Goal: Check status: Check status

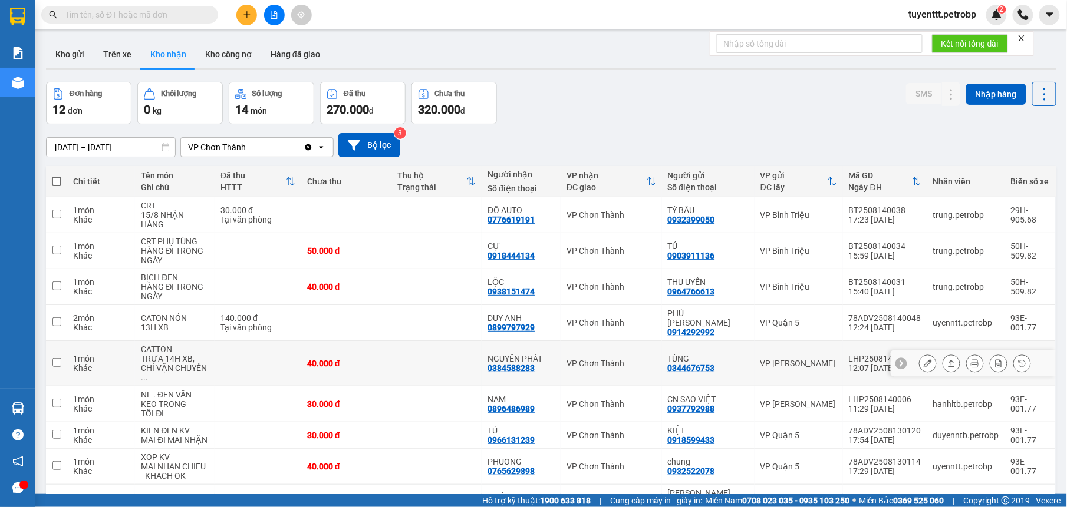
scroll to position [74, 0]
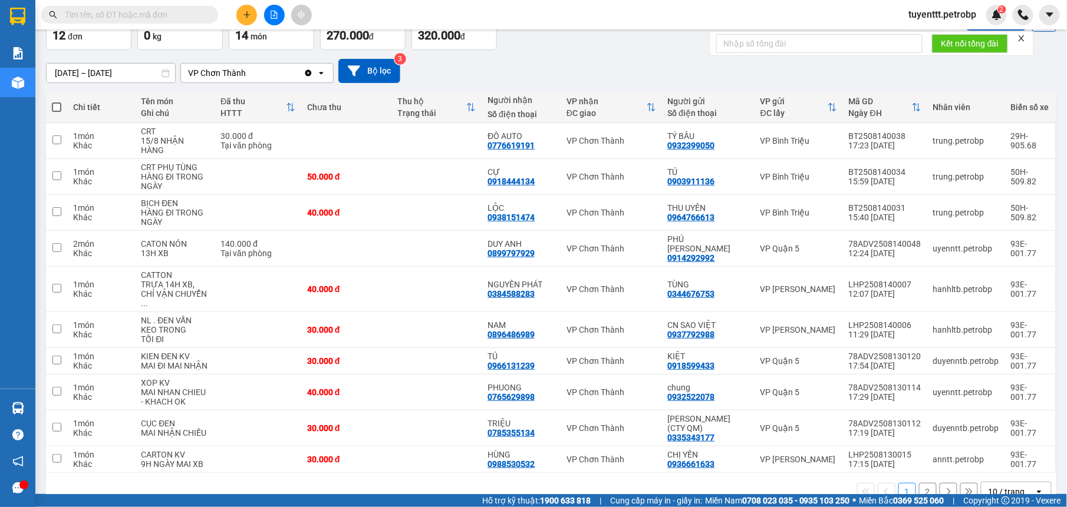
click at [919, 486] on div "1 2 10 / trang open" at bounding box center [551, 492] width 1001 height 20
click at [919, 483] on button "2" at bounding box center [928, 492] width 18 height 18
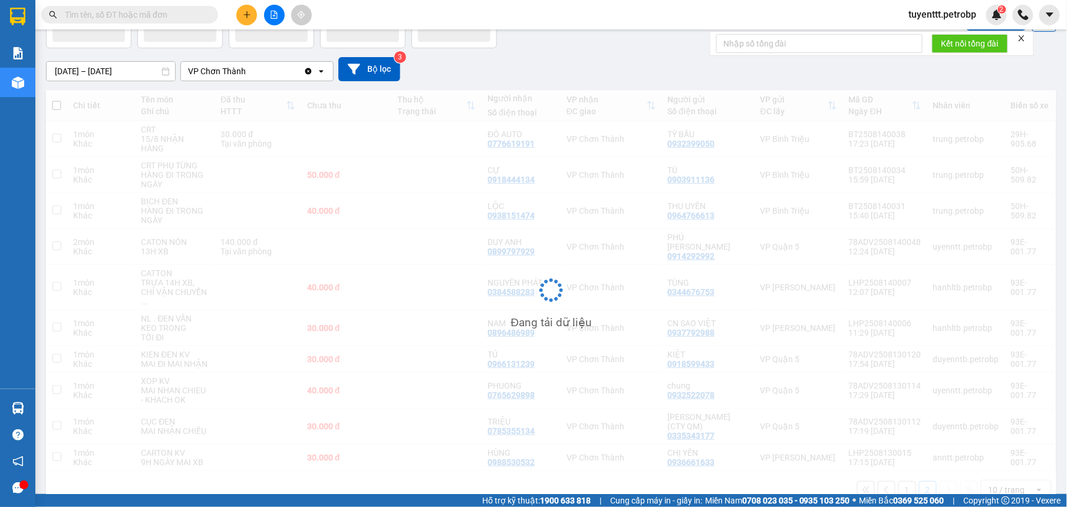
scroll to position [54, 0]
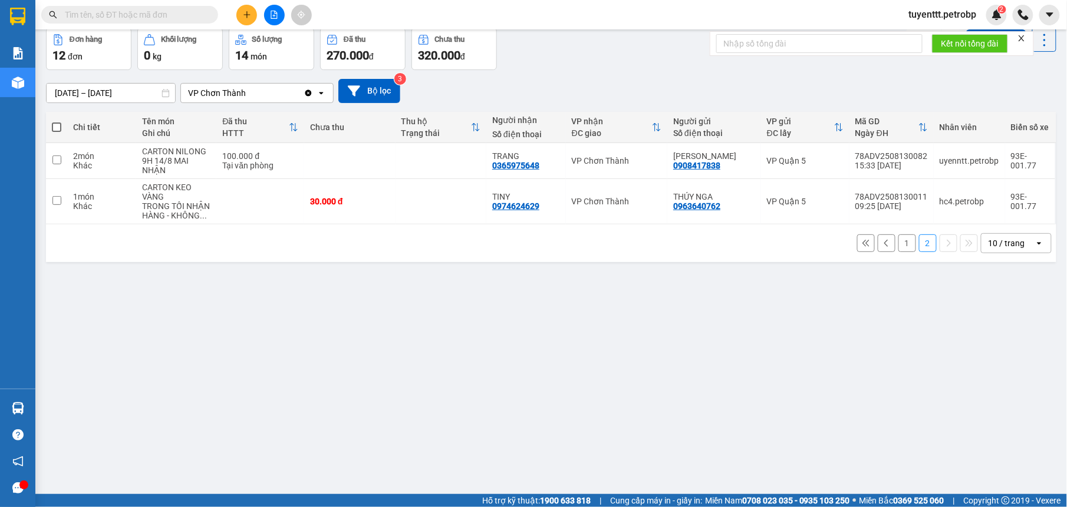
click at [899, 244] on button "1" at bounding box center [907, 244] width 18 height 18
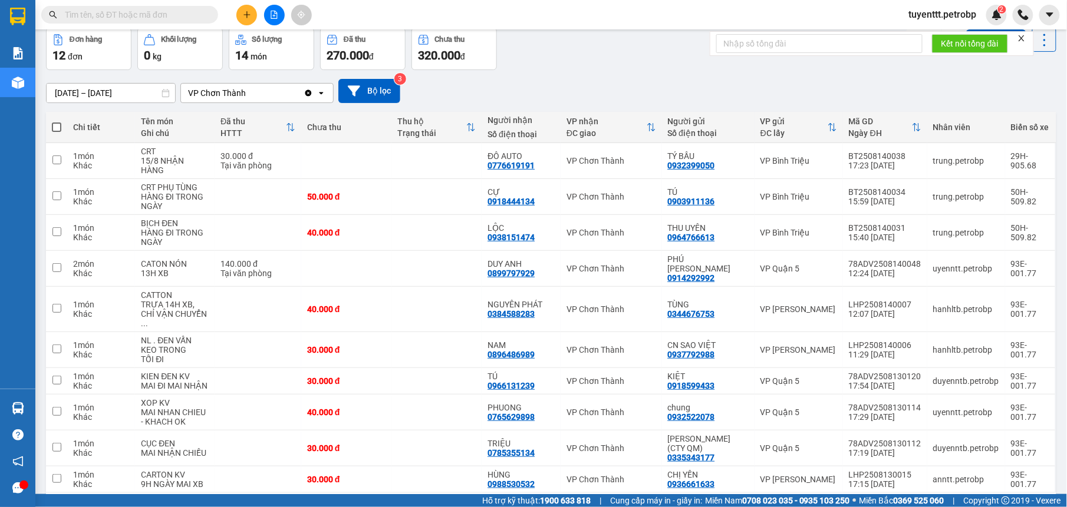
click at [120, 95] on input "13/08/2025 – 15/08/2025" at bounding box center [111, 93] width 128 height 19
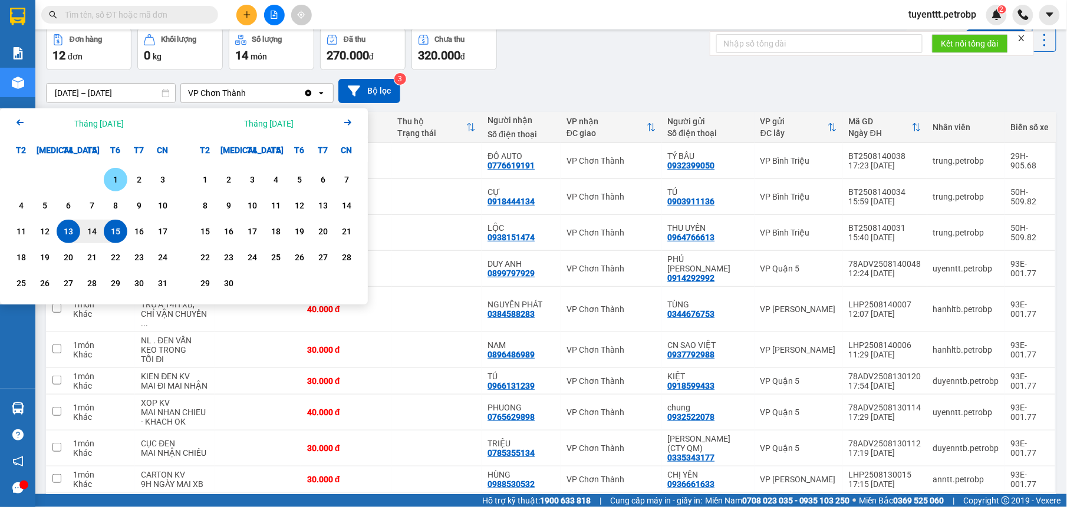
click at [109, 181] on div "1" at bounding box center [115, 180] width 16 height 14
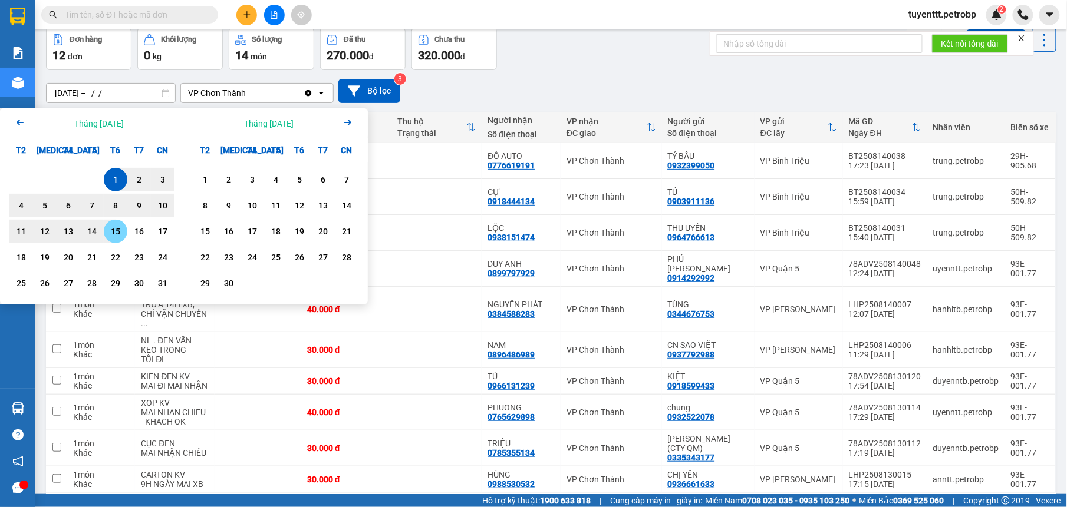
click at [116, 232] on div "15" at bounding box center [115, 232] width 16 height 14
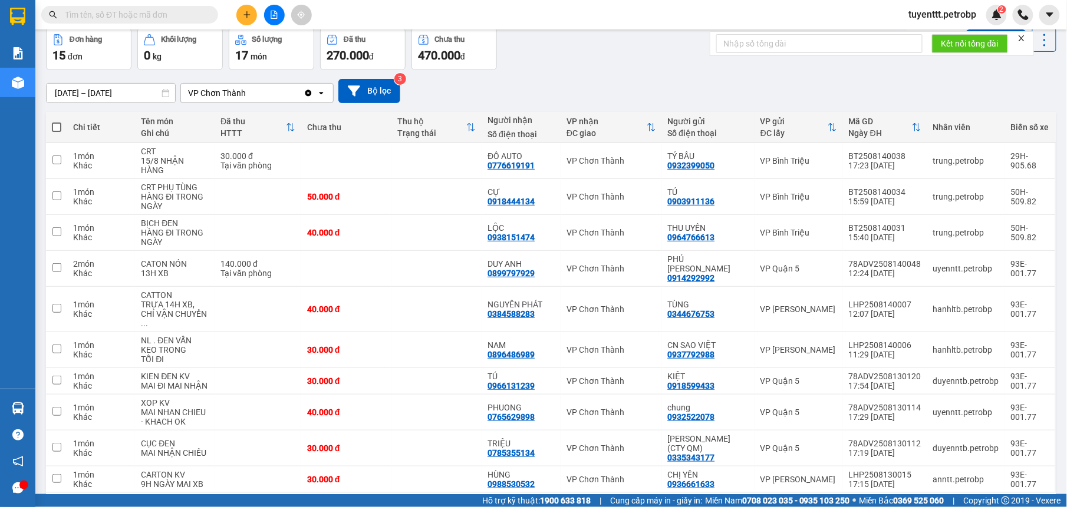
scroll to position [85, 0]
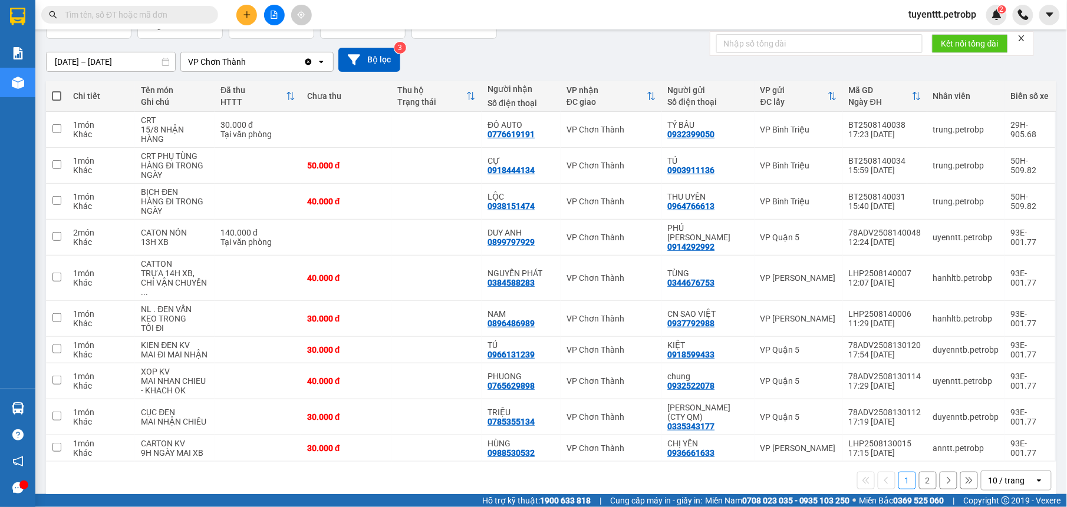
click at [919, 472] on button "2" at bounding box center [928, 481] width 18 height 18
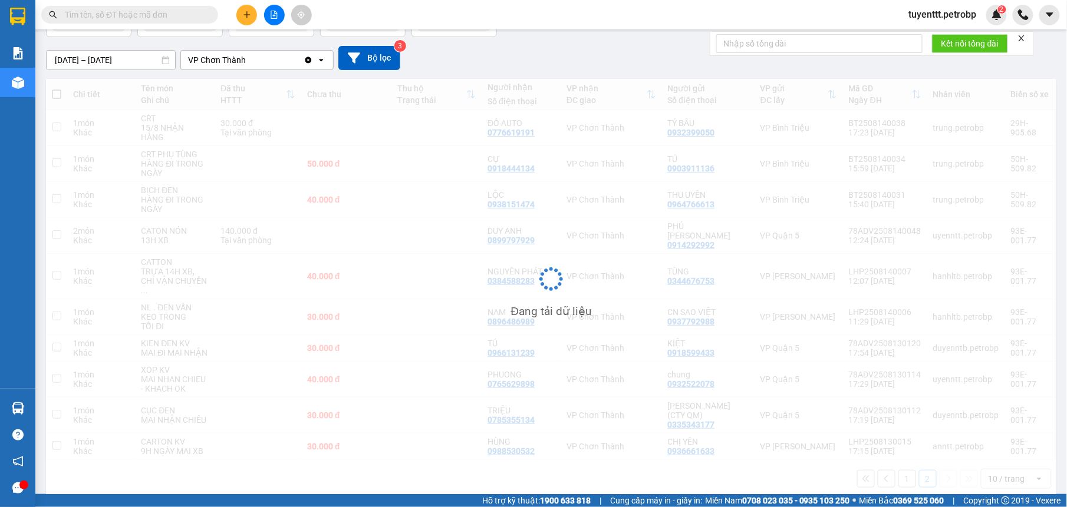
scroll to position [54, 0]
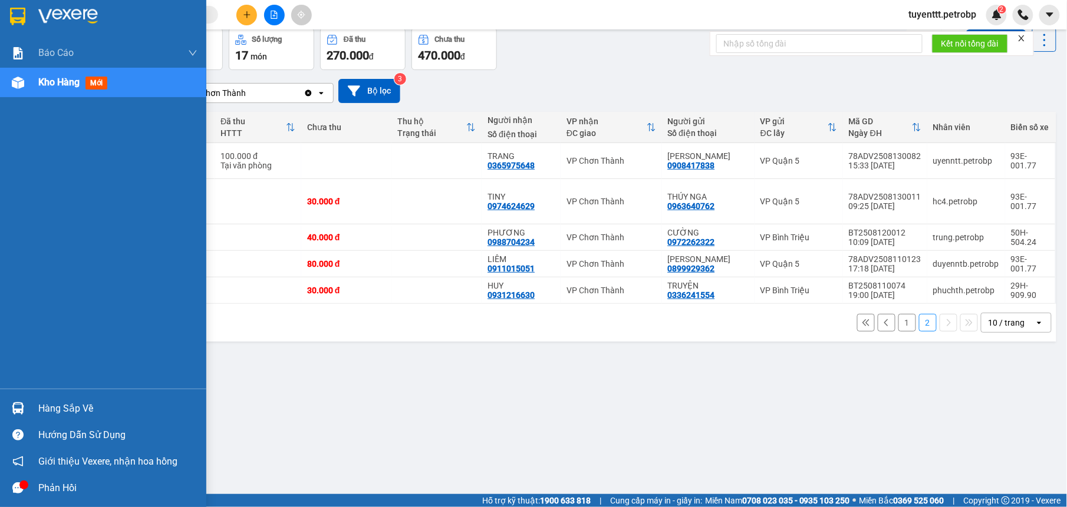
click at [0, 414] on div "Hàng sắp về" at bounding box center [103, 408] width 206 height 27
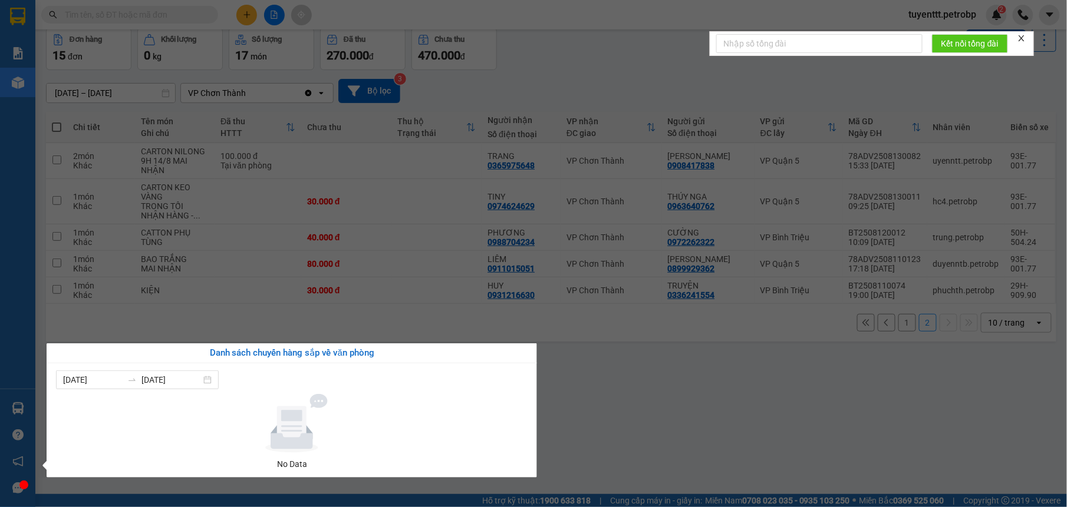
click at [613, 431] on section "Kết quả tìm kiếm ( 0 ) Bộ lọc No Data tuyenttt.petrobp 2 Báo cáo BC tiền tận nơ…" at bounding box center [533, 253] width 1067 height 507
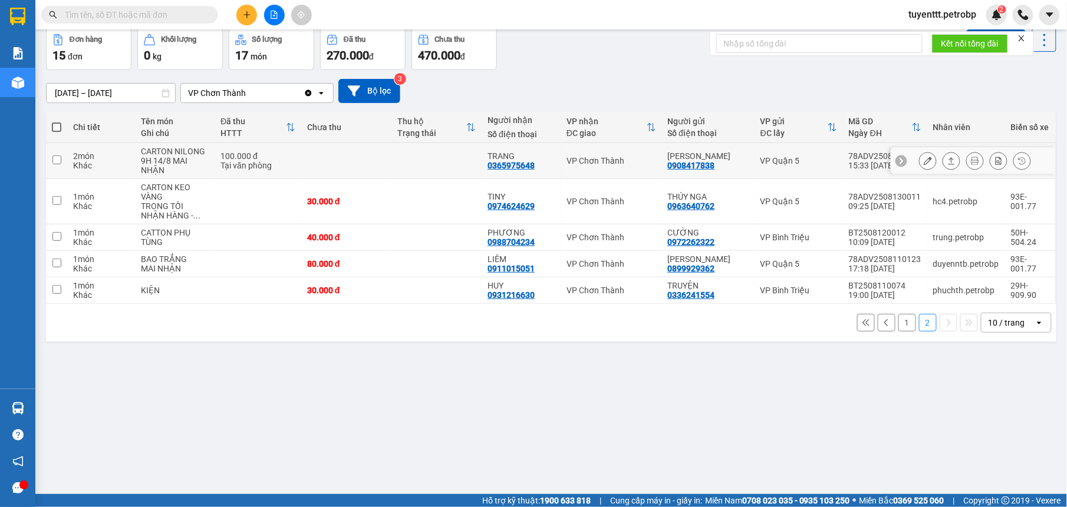
scroll to position [0, 0]
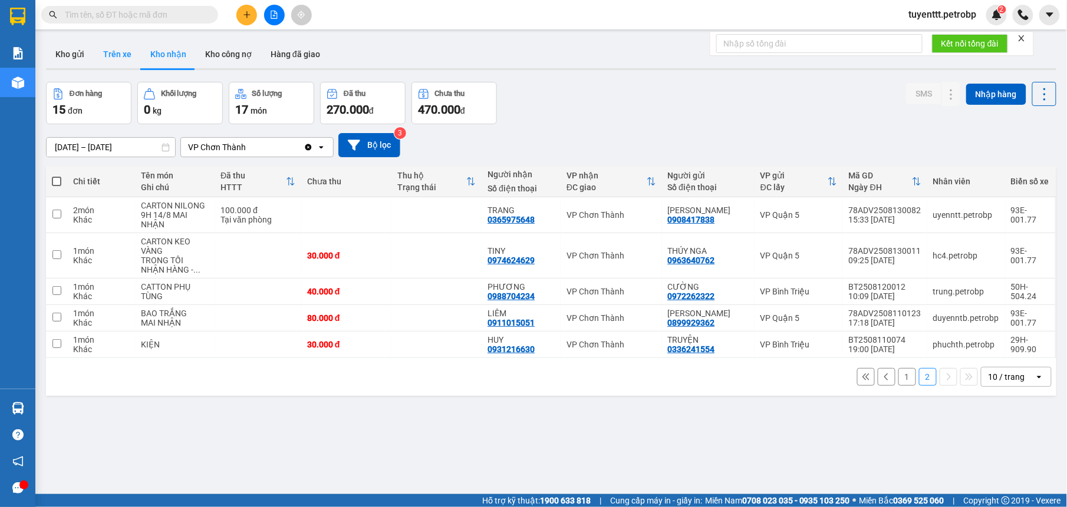
click at [104, 55] on button "Trên xe" at bounding box center [117, 54] width 47 height 28
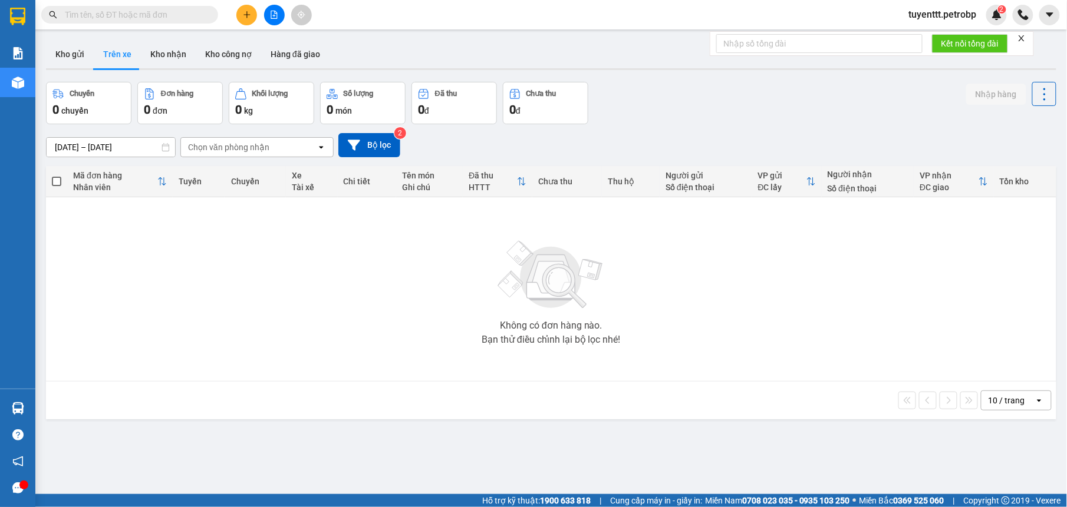
click at [125, 140] on input "15/08/2025 – 15/08/2025" at bounding box center [111, 147] width 128 height 19
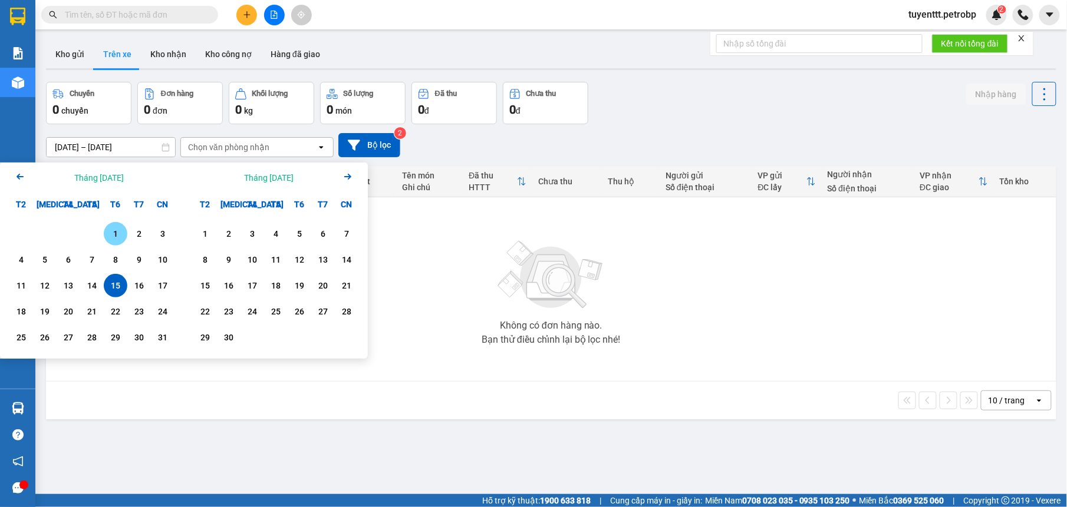
click at [105, 229] on div "1" at bounding box center [116, 234] width 24 height 24
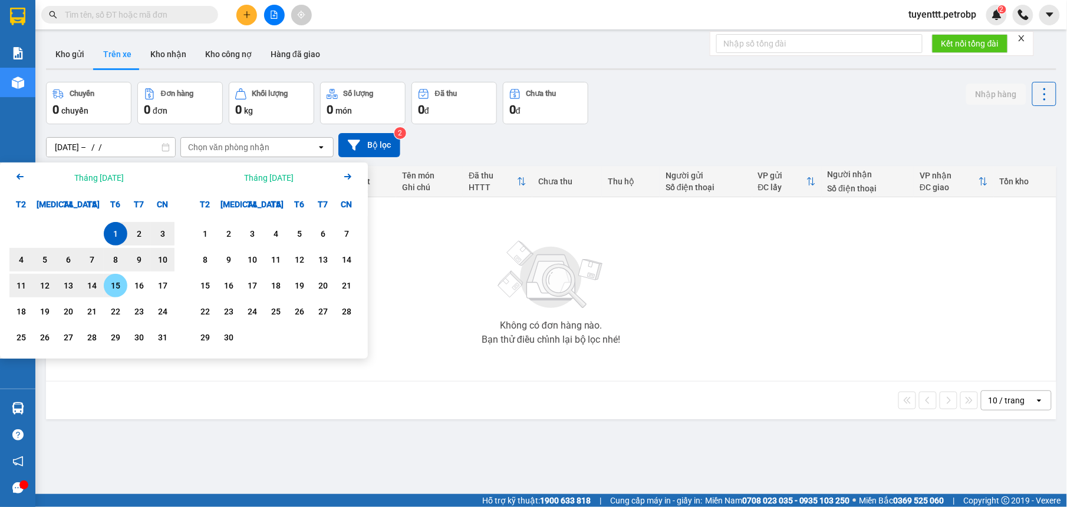
click at [114, 284] on div "15" at bounding box center [115, 286] width 16 height 14
type input "01/08/2025 – 15/08/2025"
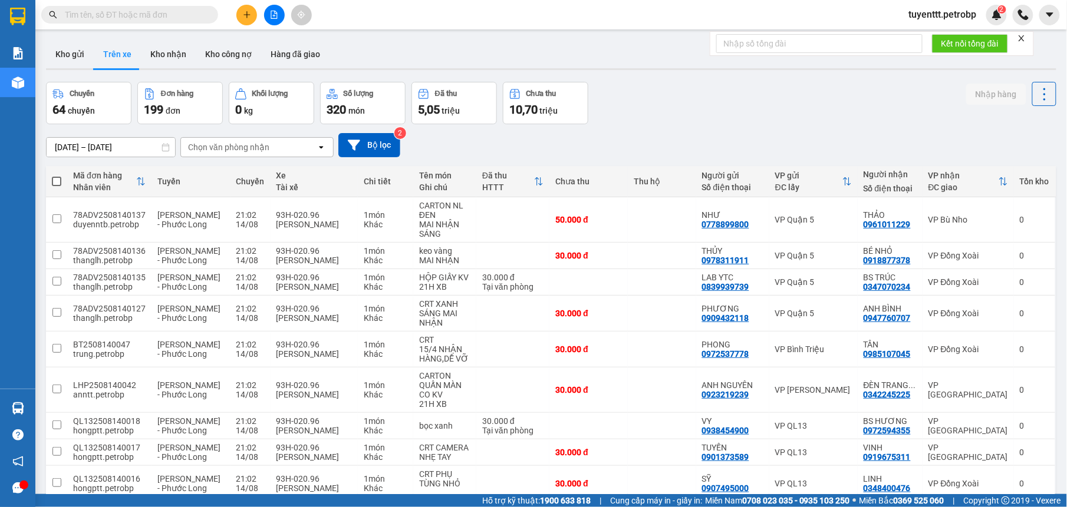
click at [229, 151] on div "Chọn văn phòng nhận" at bounding box center [228, 147] width 81 height 12
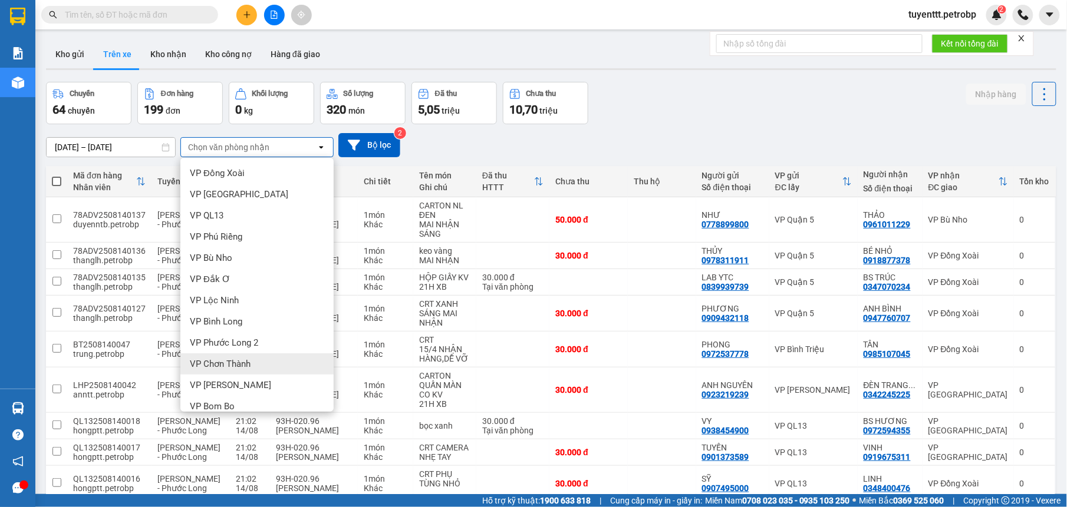
click at [256, 370] on div "VP Chơn Thành" at bounding box center [256, 364] width 153 height 21
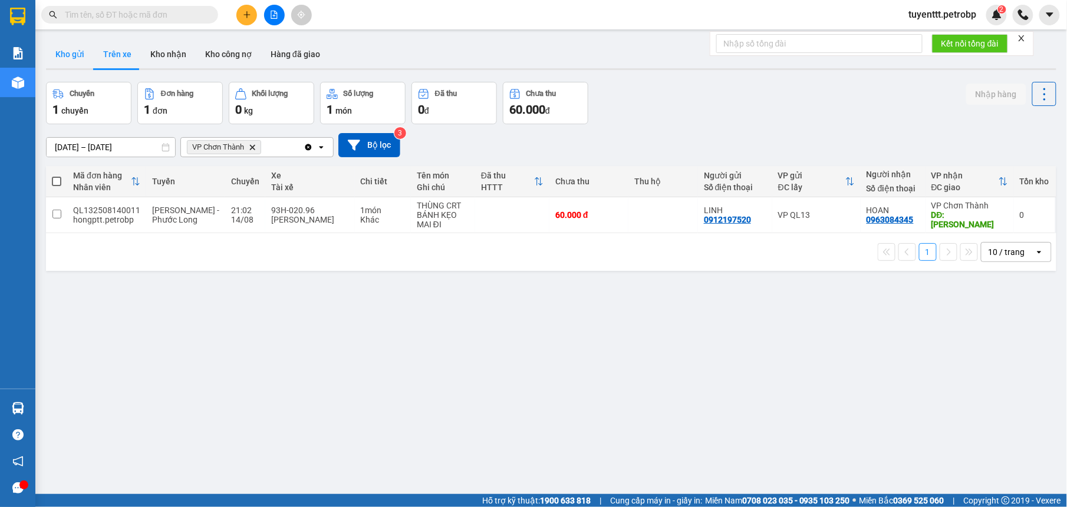
click at [67, 48] on button "Kho gửi" at bounding box center [70, 54] width 48 height 28
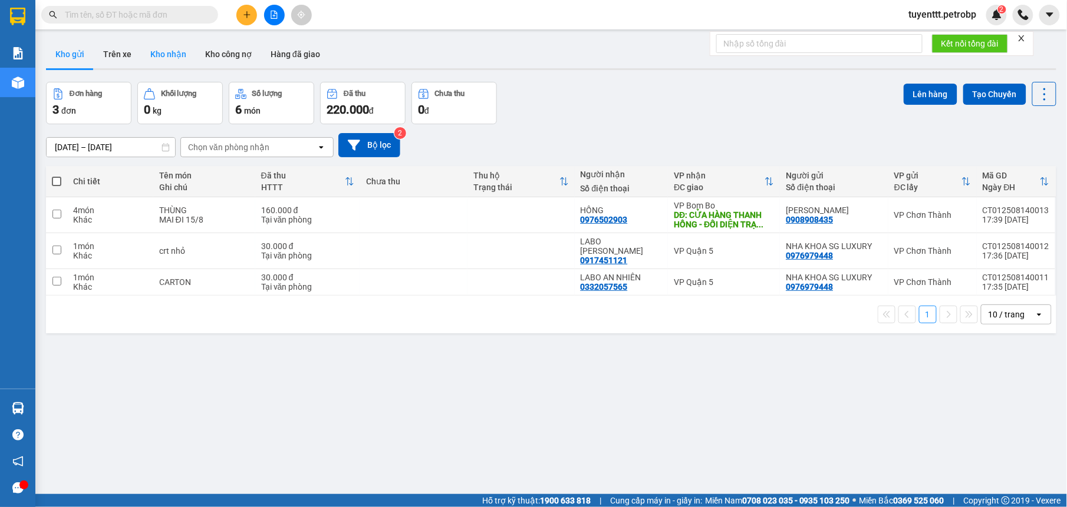
click at [161, 53] on button "Kho nhận" at bounding box center [168, 54] width 55 height 28
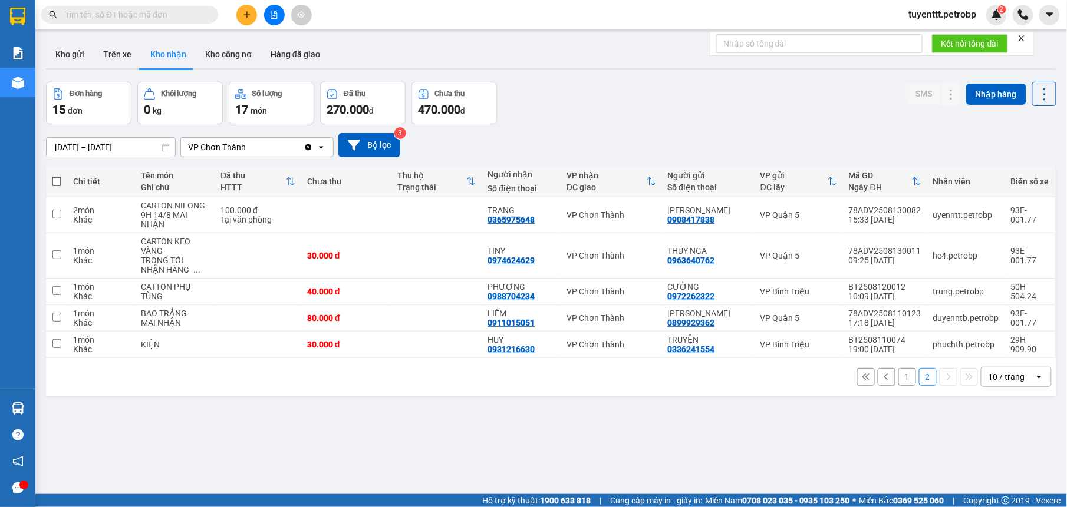
click at [898, 373] on button "1" at bounding box center [907, 377] width 18 height 18
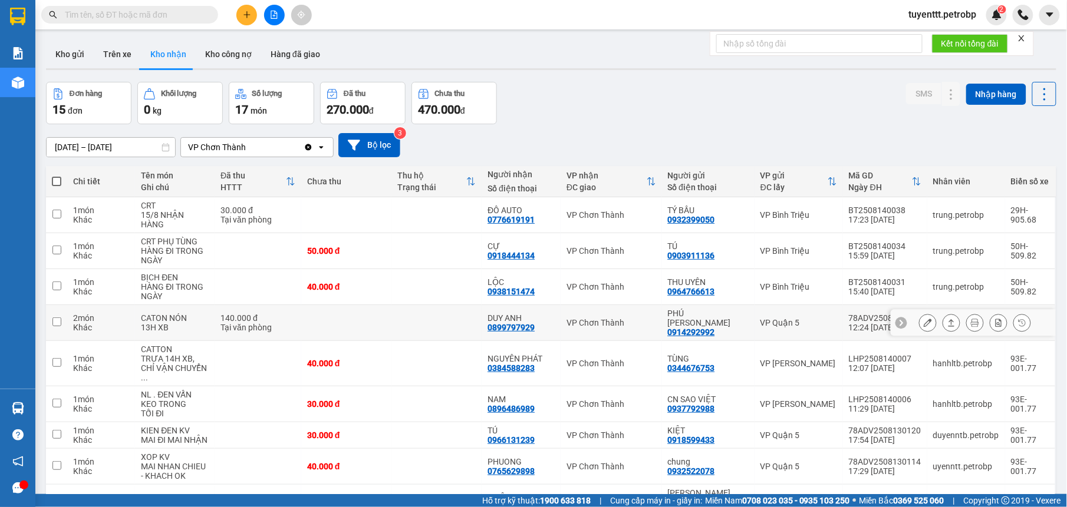
scroll to position [85, 0]
